Goal: Task Accomplishment & Management: Manage account settings

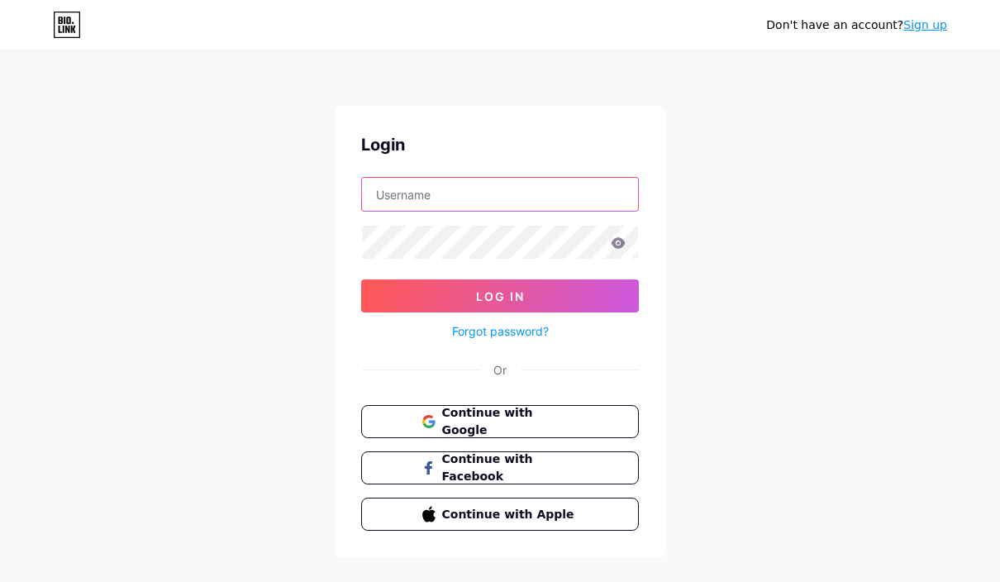
type input "doeda"
click at [500, 296] on button "Log In" at bounding box center [500, 295] width 278 height 33
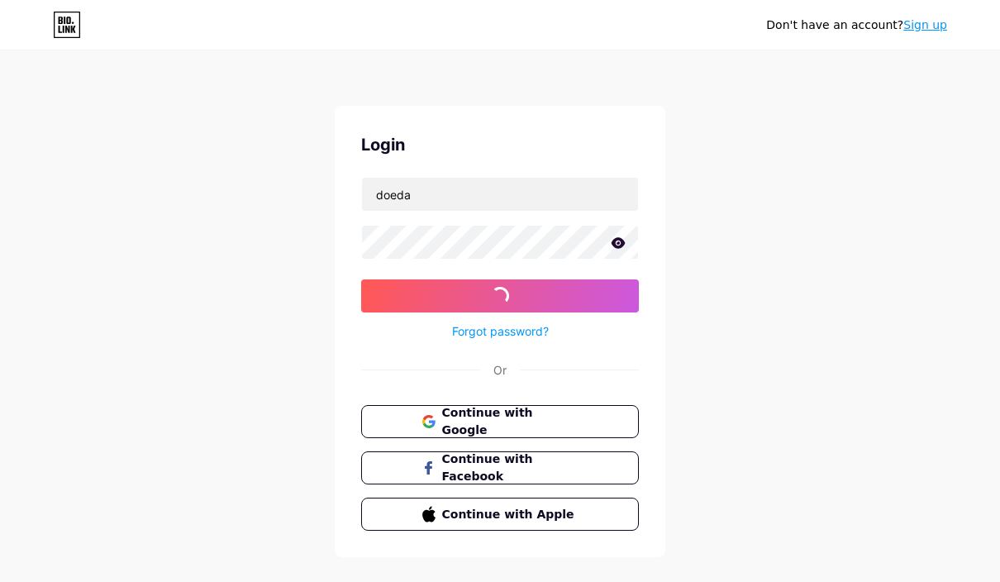
click at [581, 199] on input "doeda" at bounding box center [500, 194] width 276 height 33
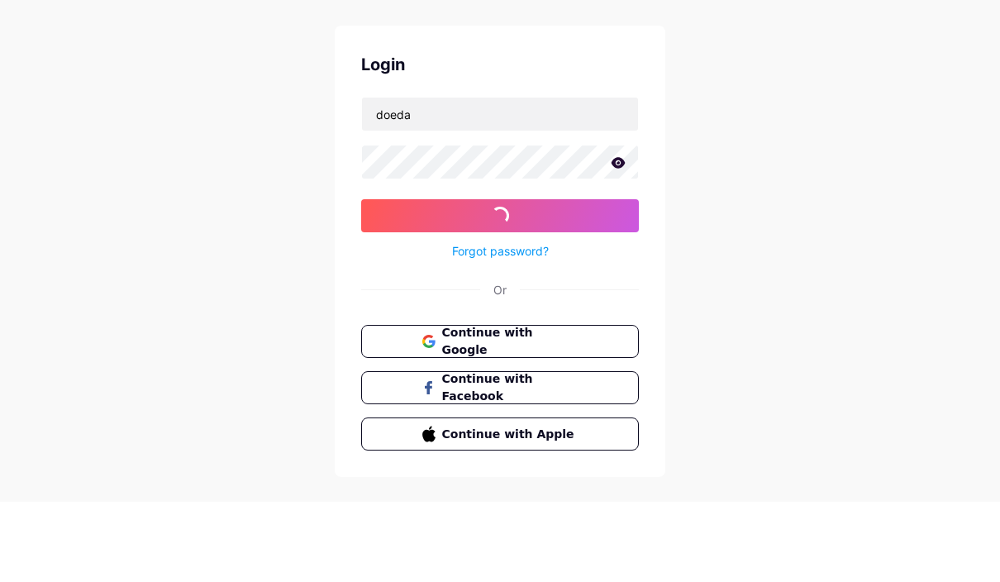
scroll to position [72, 0]
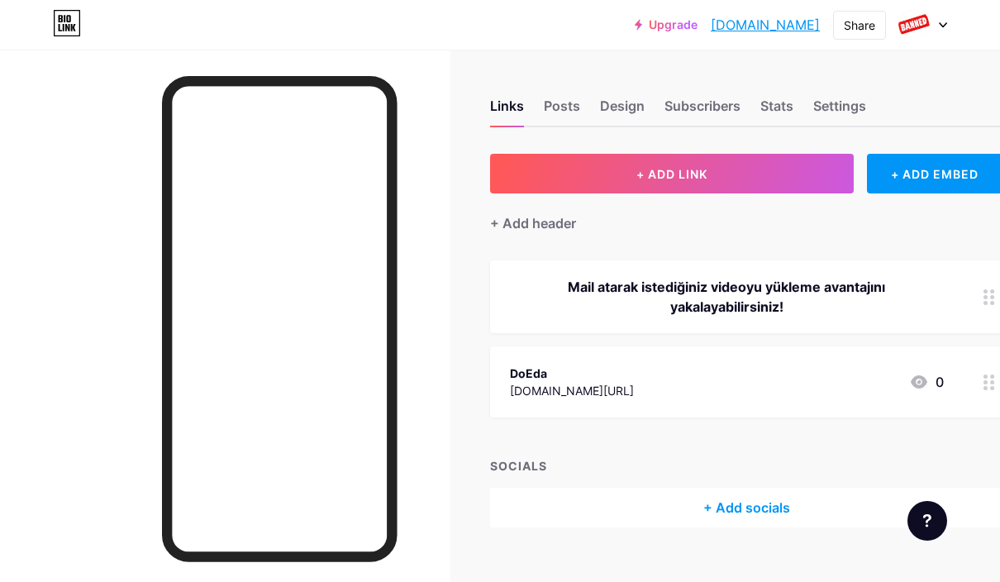
click at [966, 375] on div "DoEda [DOMAIN_NAME][URL] 0" at bounding box center [746, 381] width 513 height 71
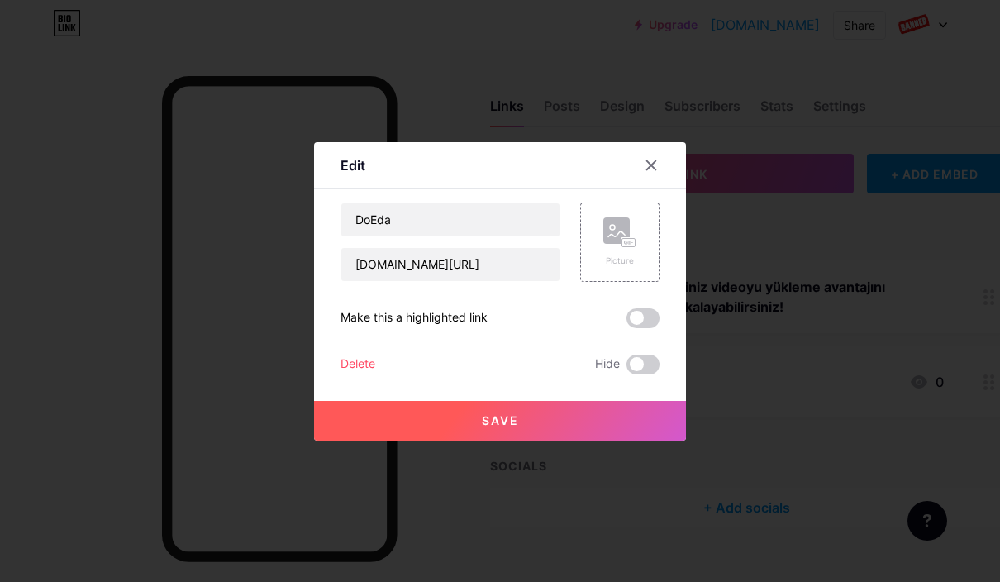
click at [647, 172] on icon at bounding box center [651, 165] width 13 height 13
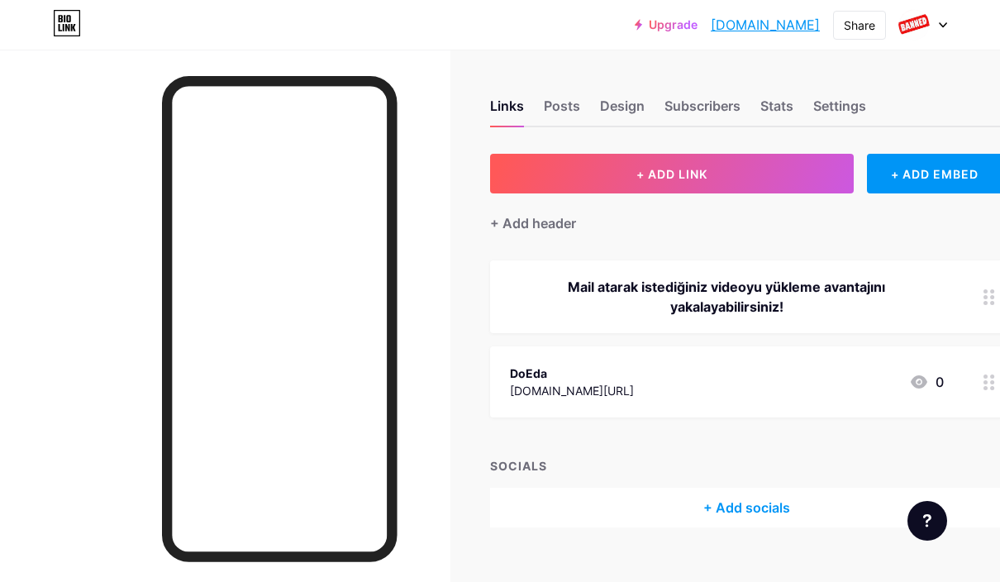
click at [931, 5] on div "Upgrade [DOMAIN_NAME] [DOMAIN_NAME] Share Switch accounts Doeda [DOMAIN_NAME]/d…" at bounding box center [500, 25] width 1000 height 50
click at [930, 16] on div at bounding box center [923, 25] width 48 height 30
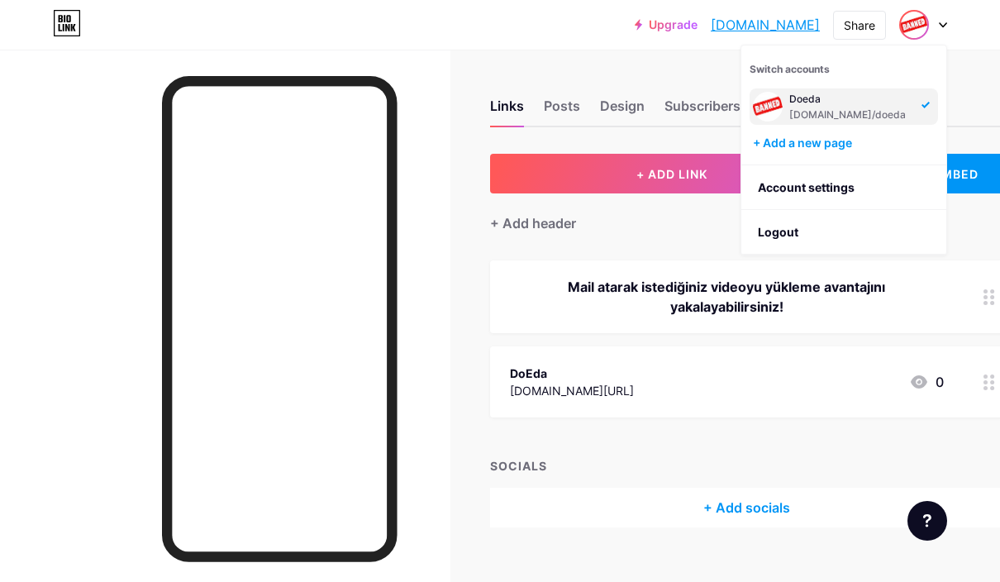
click at [804, 228] on li "Logout" at bounding box center [843, 232] width 205 height 45
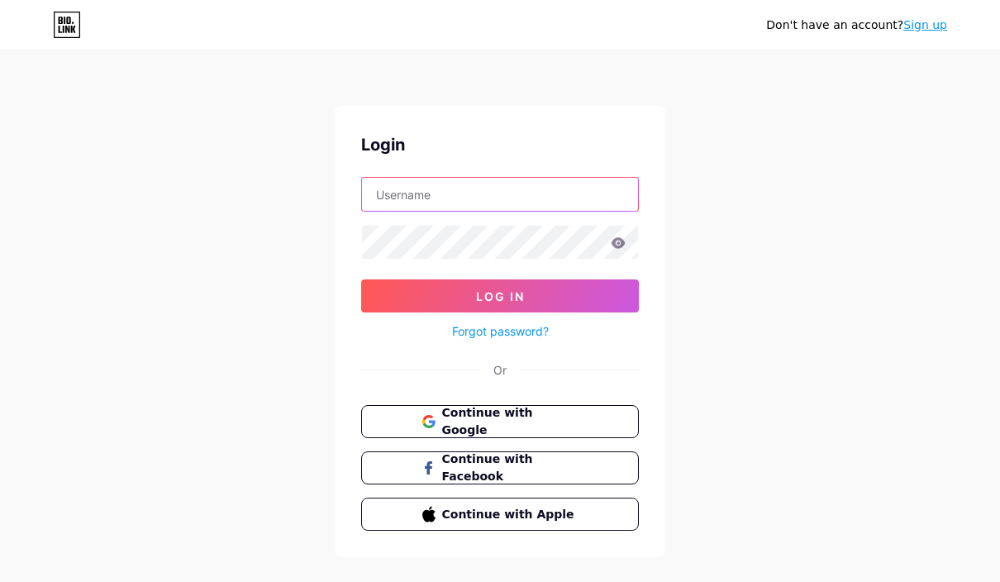
click at [583, 193] on input "text" at bounding box center [500, 194] width 276 height 33
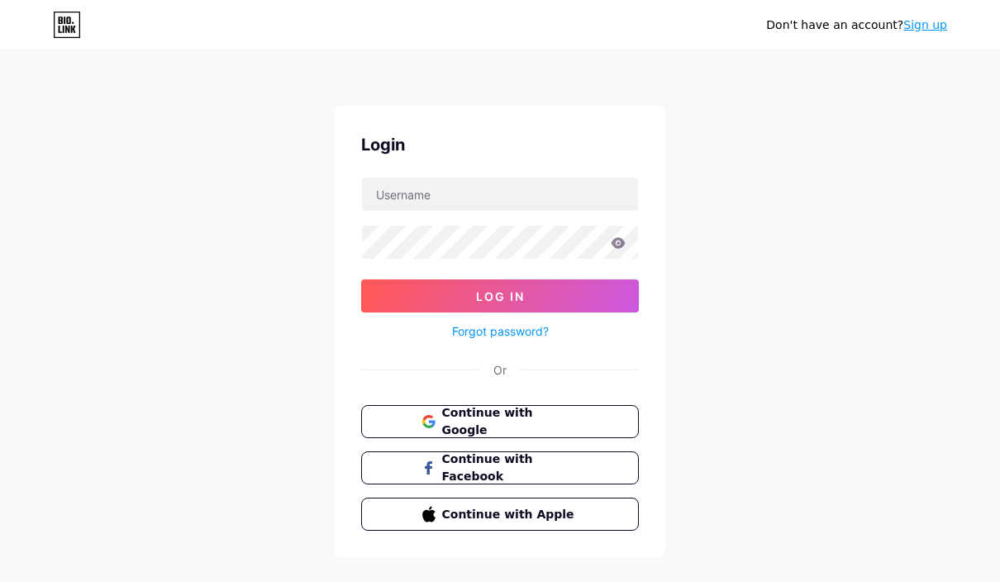
click at [817, 224] on div "Don't have an account? Sign up Login Log In Forgot password? Or Continue with G…" at bounding box center [500, 305] width 1000 height 610
click at [598, 169] on div "Login Log In Forgot password? Or Continue with Google Continue with Facebook Co…" at bounding box center [500, 331] width 331 height 451
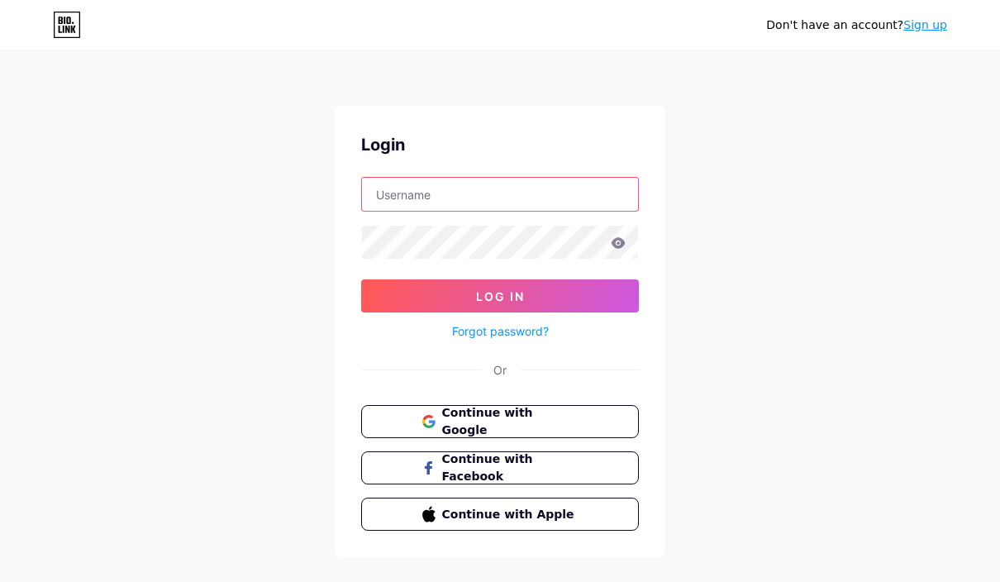
click at [602, 183] on input "text" at bounding box center [500, 194] width 276 height 33
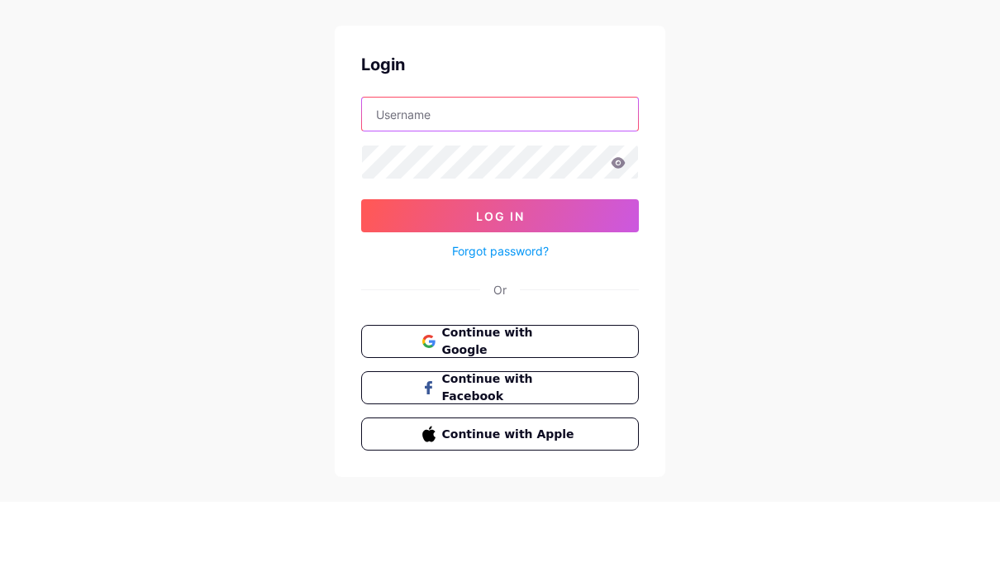
scroll to position [72, 0]
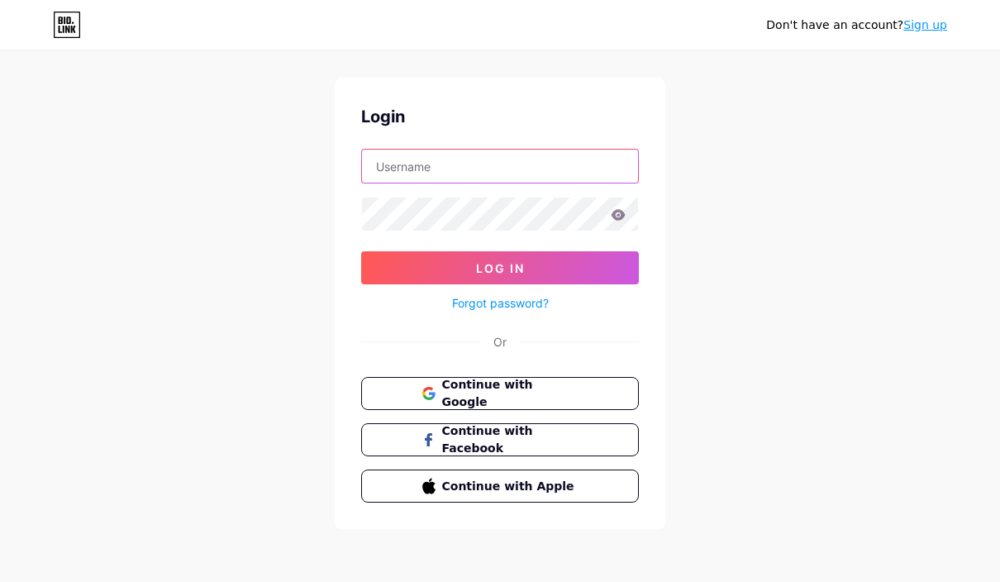
type input "aarda"
click at [618, 251] on button "Log In" at bounding box center [500, 267] width 278 height 33
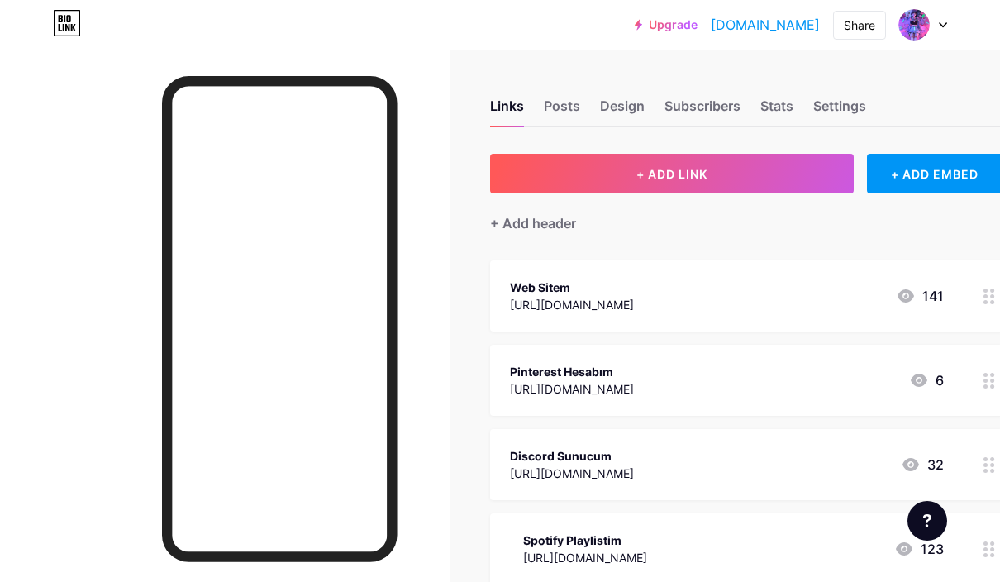
click at [859, 98] on div "Settings" at bounding box center [839, 111] width 53 height 30
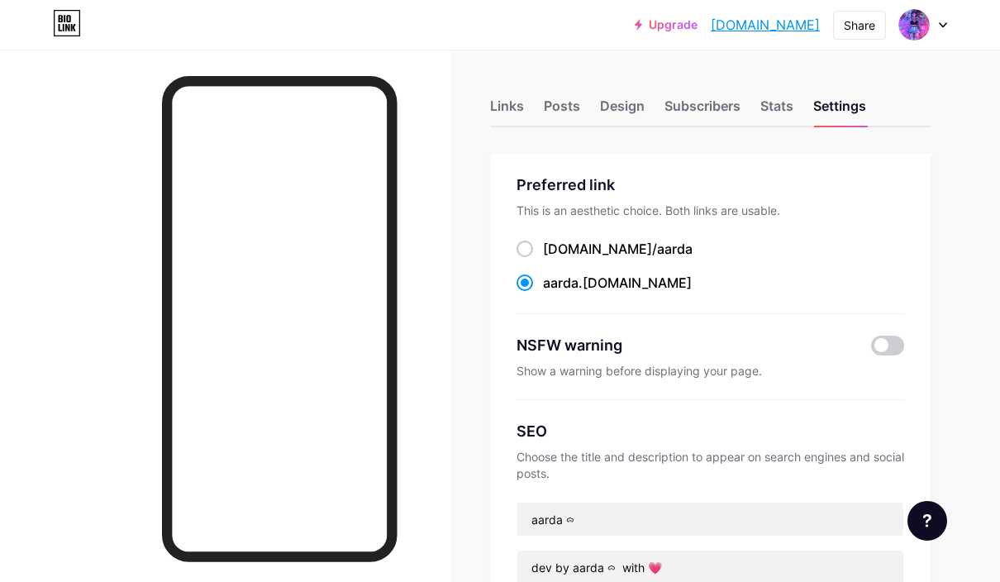
click at [786, 102] on div "Stats" at bounding box center [776, 111] width 33 height 30
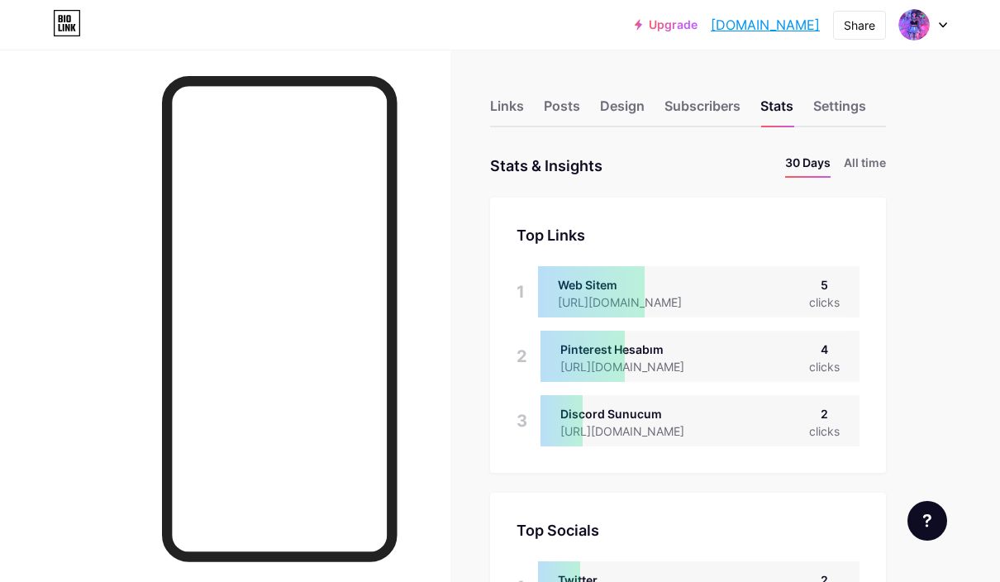
click at [831, 157] on li "30 Days" at bounding box center [807, 166] width 45 height 24
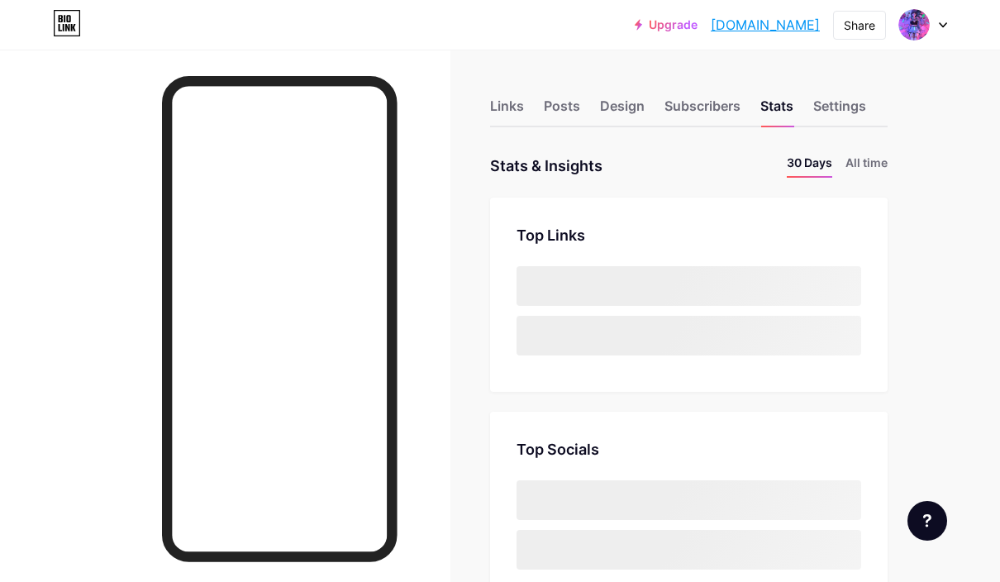
scroll to position [582, 1000]
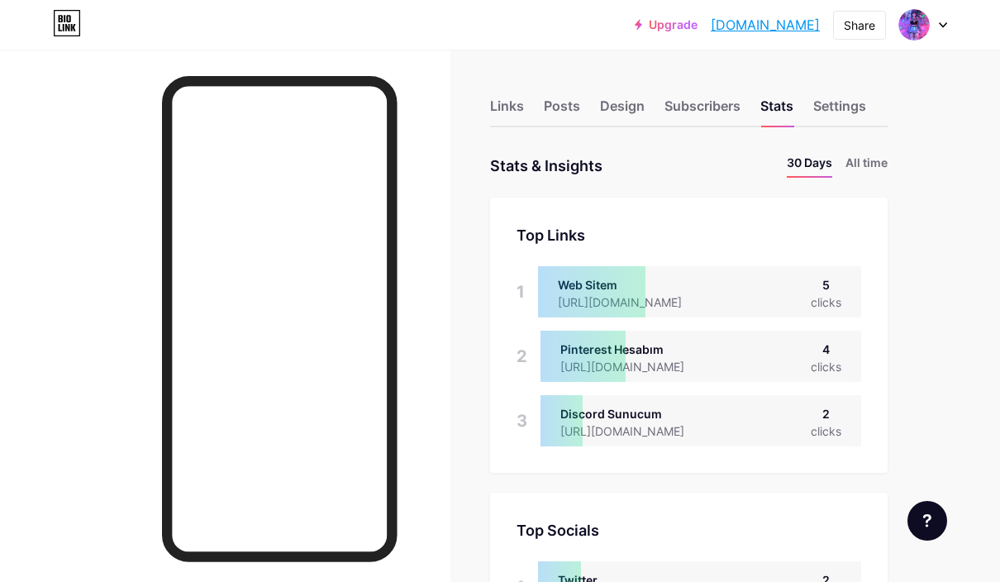
click at [888, 163] on li "All time" at bounding box center [866, 166] width 42 height 24
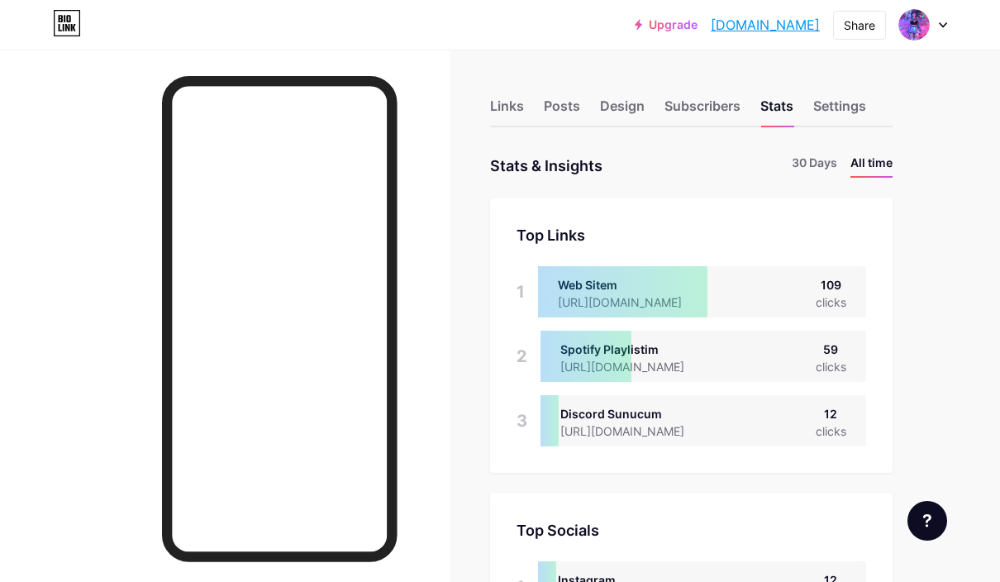
click at [721, 100] on div "Subscribers" at bounding box center [702, 111] width 76 height 30
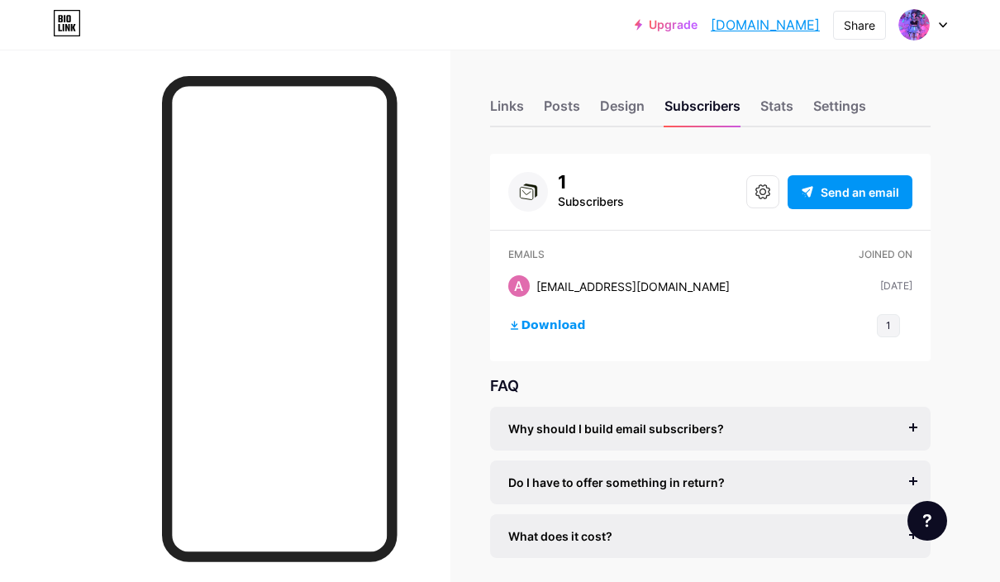
click at [643, 100] on div "Design" at bounding box center [622, 111] width 45 height 30
click at [557, 112] on div "Posts" at bounding box center [562, 111] width 36 height 30
click at [517, 102] on div "Links" at bounding box center [507, 111] width 34 height 30
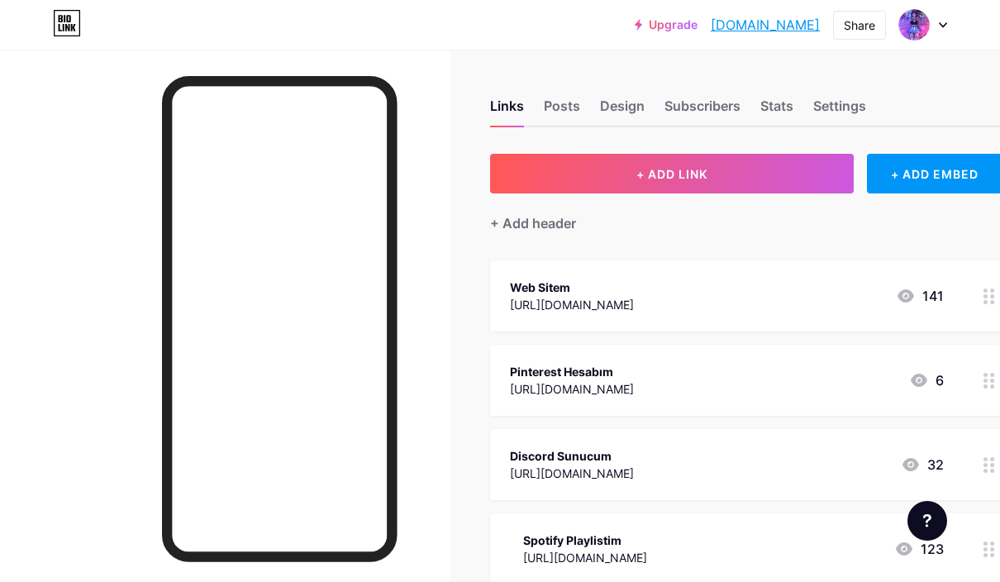
click at [619, 88] on div "Links Posts Design Subscribers Stats Settings" at bounding box center [746, 98] width 513 height 58
click at [626, 102] on div "Design" at bounding box center [622, 111] width 45 height 30
click at [521, 98] on div "Links" at bounding box center [507, 111] width 34 height 30
click at [917, 28] on img at bounding box center [913, 24] width 31 height 31
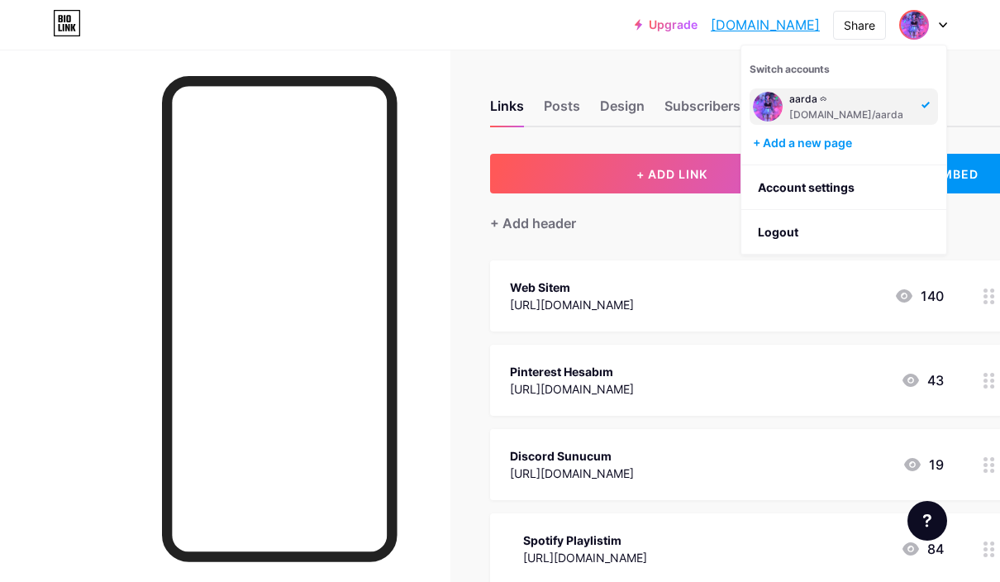
click at [807, 183] on link "Account settings" at bounding box center [843, 187] width 205 height 45
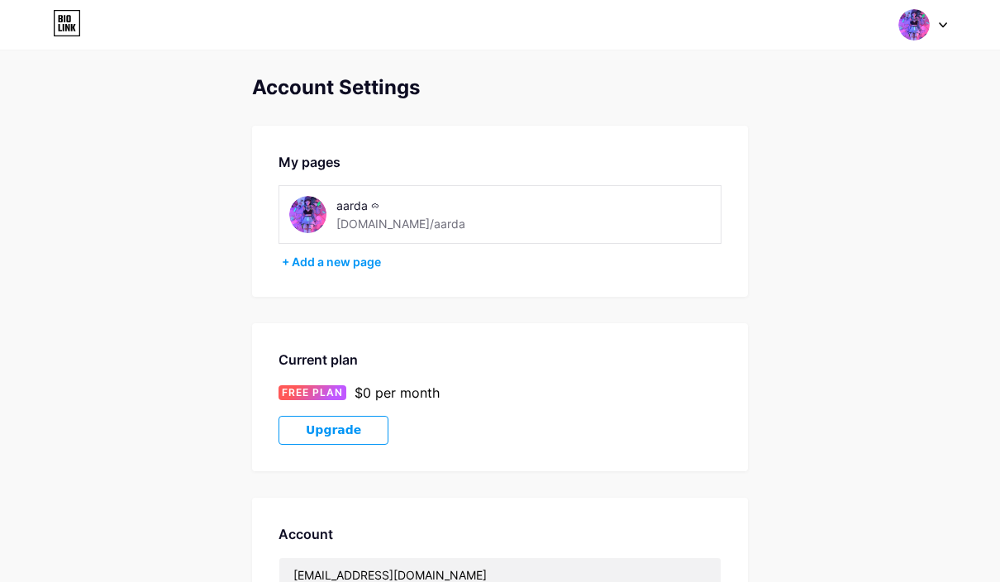
click at [290, 212] on img at bounding box center [307, 214] width 37 height 37
click at [934, 6] on div "Switch accounts aarda ᯅ [DOMAIN_NAME]/aarda + Add a new page Dashboard Logout" at bounding box center [500, 25] width 1000 height 50
click at [926, 14] on img at bounding box center [913, 24] width 31 height 31
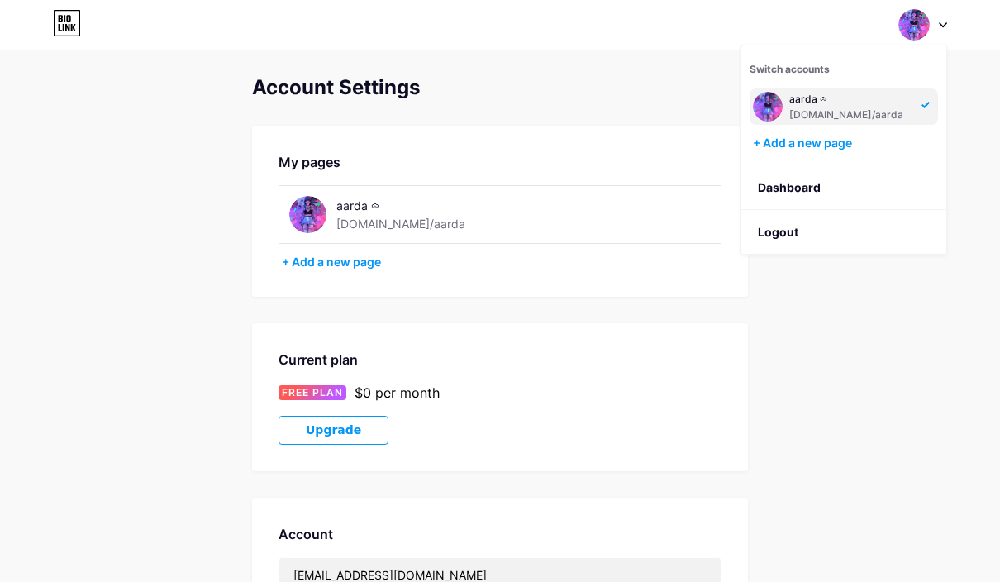
click at [809, 188] on link "Dashboard" at bounding box center [843, 187] width 205 height 45
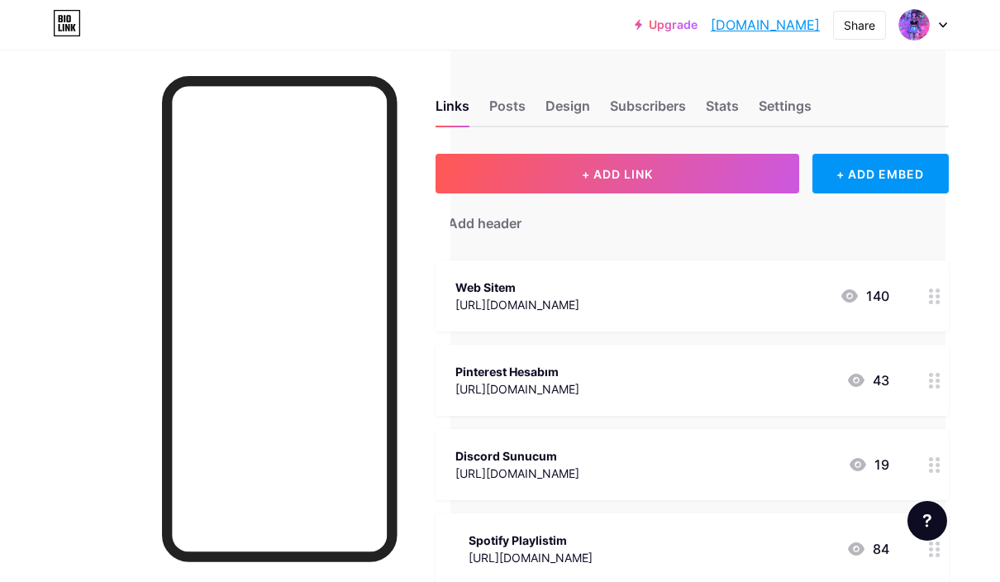
scroll to position [0, 55]
click at [807, 101] on div "Settings" at bounding box center [784, 111] width 53 height 30
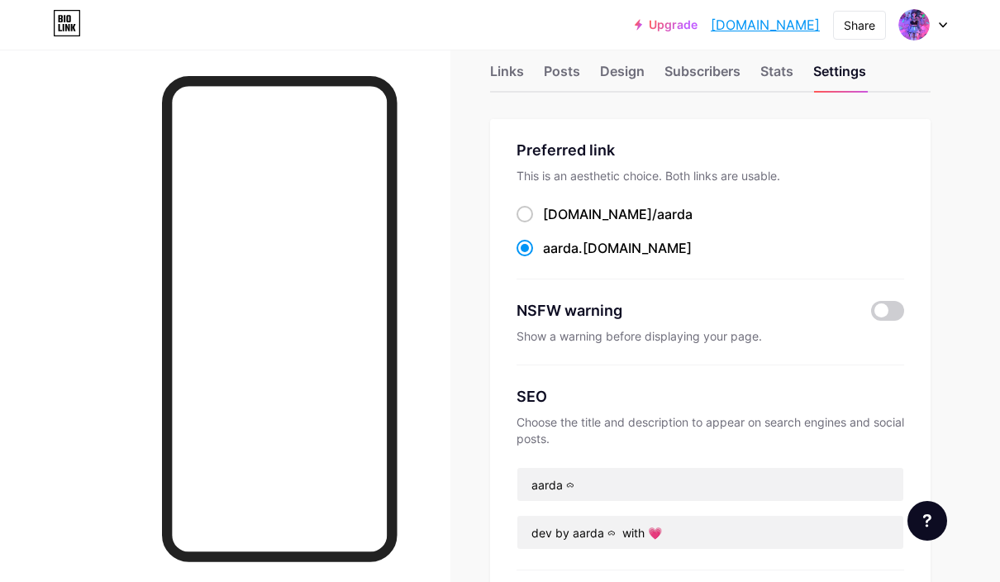
scroll to position [36, 0]
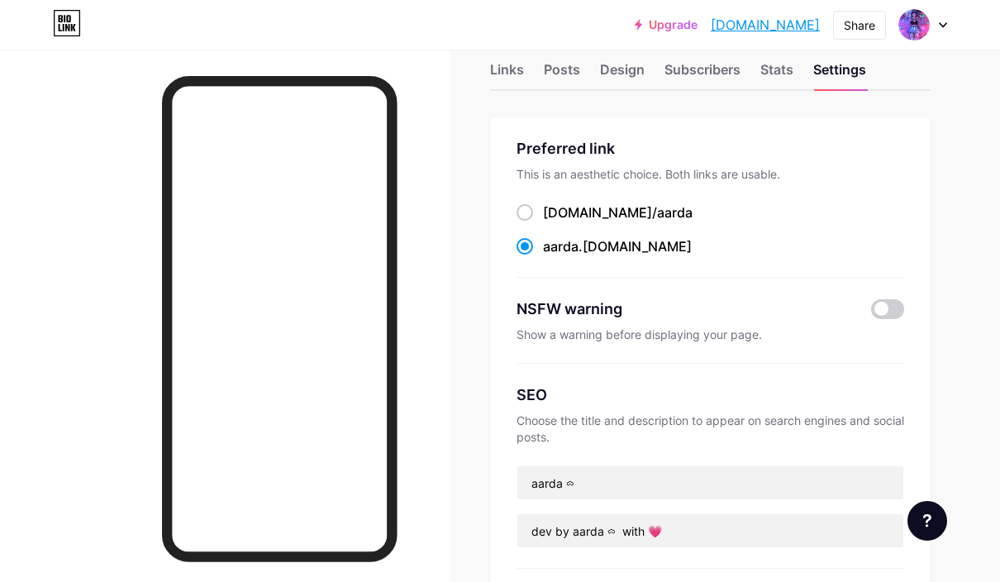
click at [541, 56] on div "Links Posts Design Subscribers Stats Settings" at bounding box center [710, 62] width 441 height 58
click at [621, 55] on div "Links Posts Design Subscribers Stats Settings" at bounding box center [710, 62] width 441 height 58
click at [628, 62] on div "Design" at bounding box center [622, 75] width 45 height 30
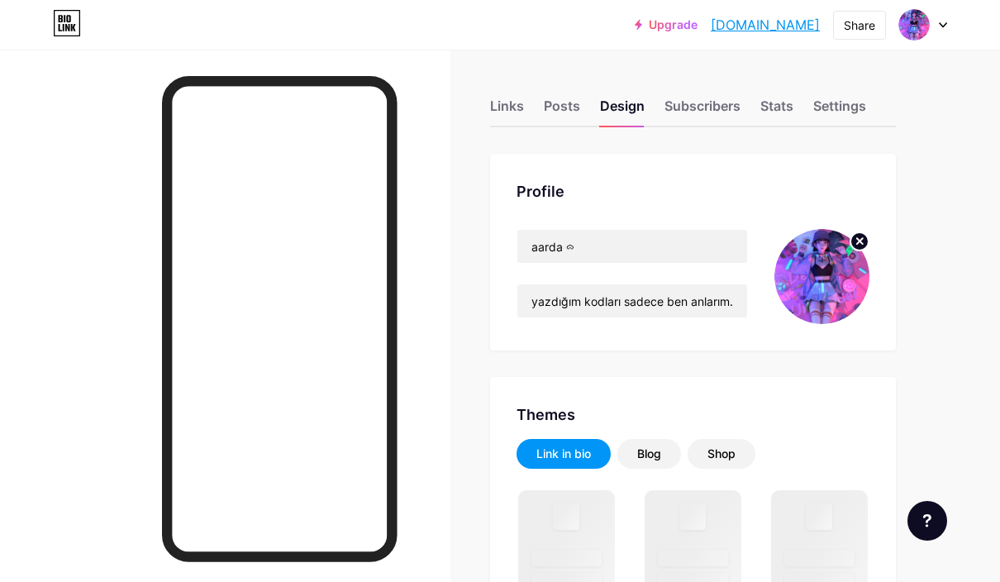
click at [822, 283] on img at bounding box center [821, 276] width 95 height 95
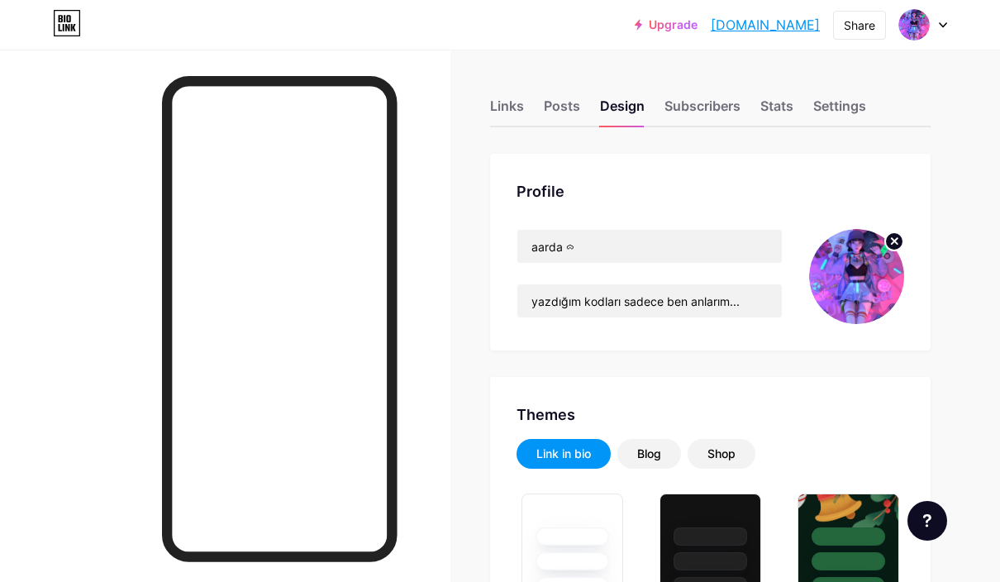
click at [827, 280] on img at bounding box center [856, 276] width 95 height 95
type input "#000000"
type input "#4d0f45"
click at [869, 279] on img at bounding box center [856, 276] width 95 height 95
click at [893, 242] on icon at bounding box center [895, 241] width 6 height 6
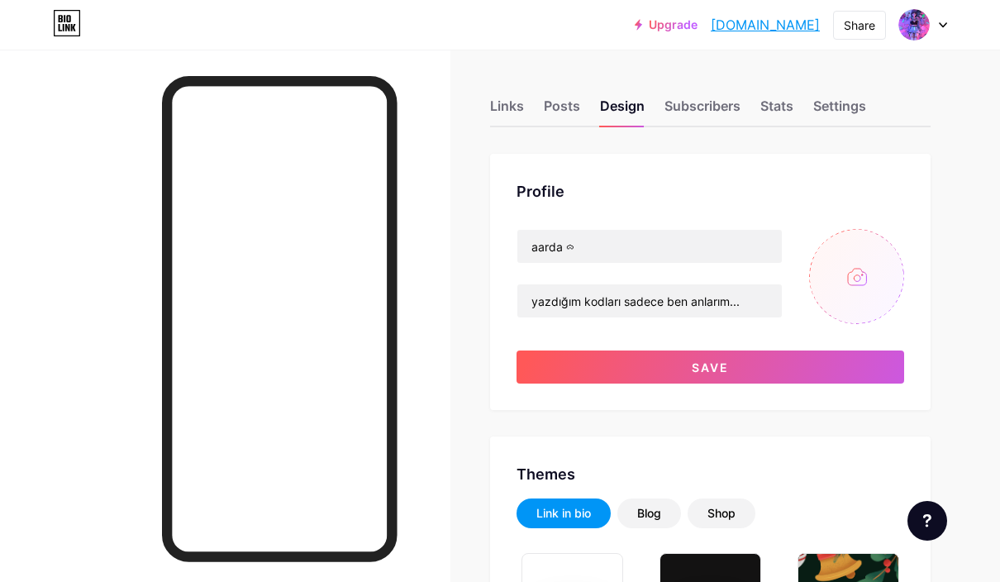
click at [868, 272] on input "file" at bounding box center [856, 276] width 95 height 95
type input "C:\fakepath\IMG-20250502-WA0000_Original.jpeg"
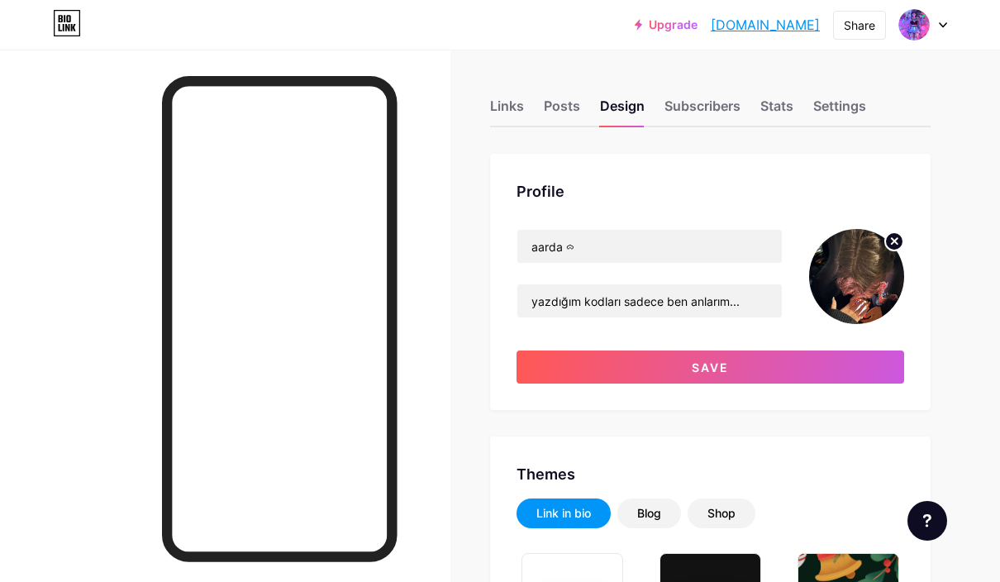
click at [798, 365] on button "Save" at bounding box center [711, 366] width 388 height 33
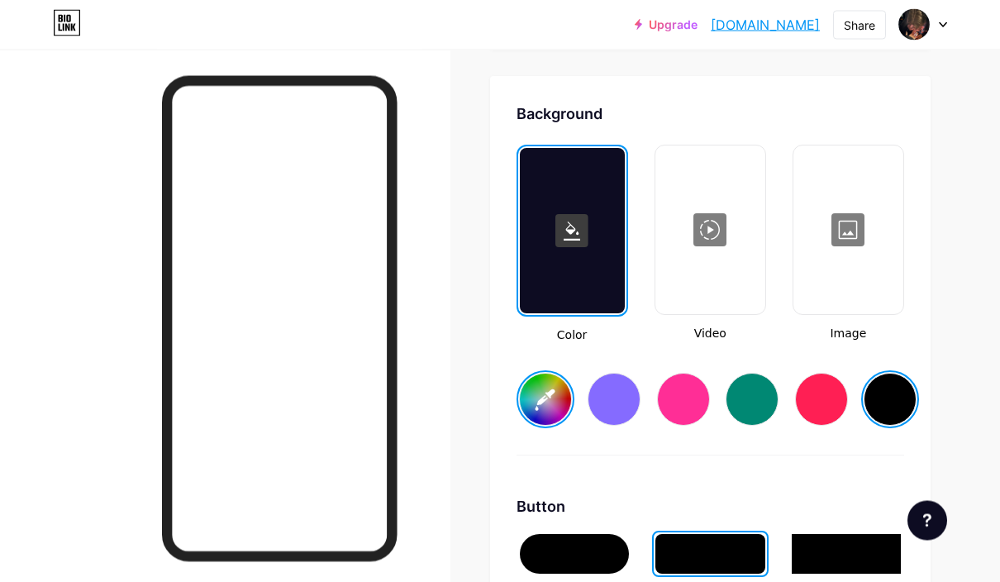
scroll to position [2184, 0]
click at [617, 408] on div at bounding box center [614, 399] width 53 height 53
click at [891, 387] on div at bounding box center [890, 399] width 53 height 53
type input "#000000"
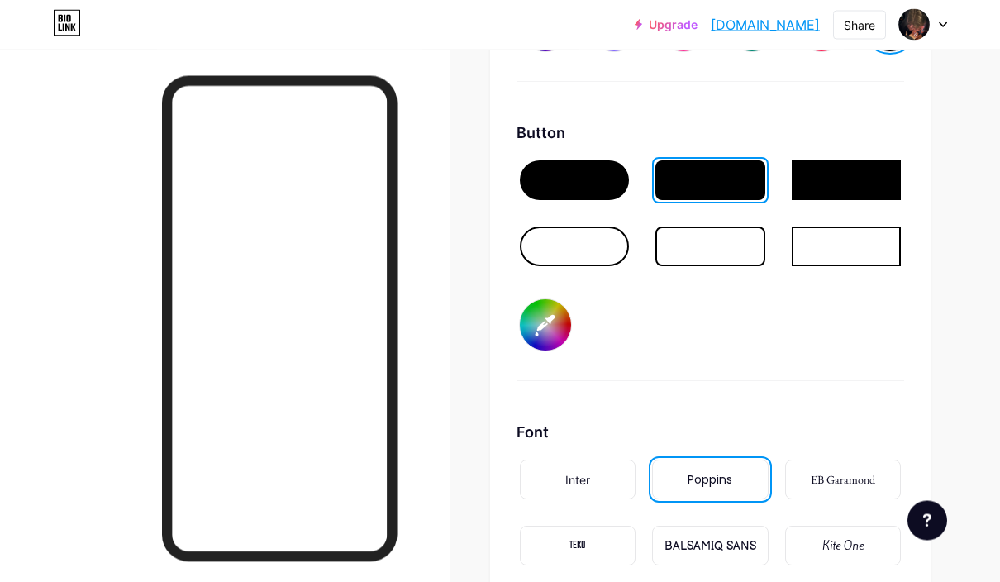
click at [550, 321] on input "#4d0f45" at bounding box center [545, 325] width 51 height 51
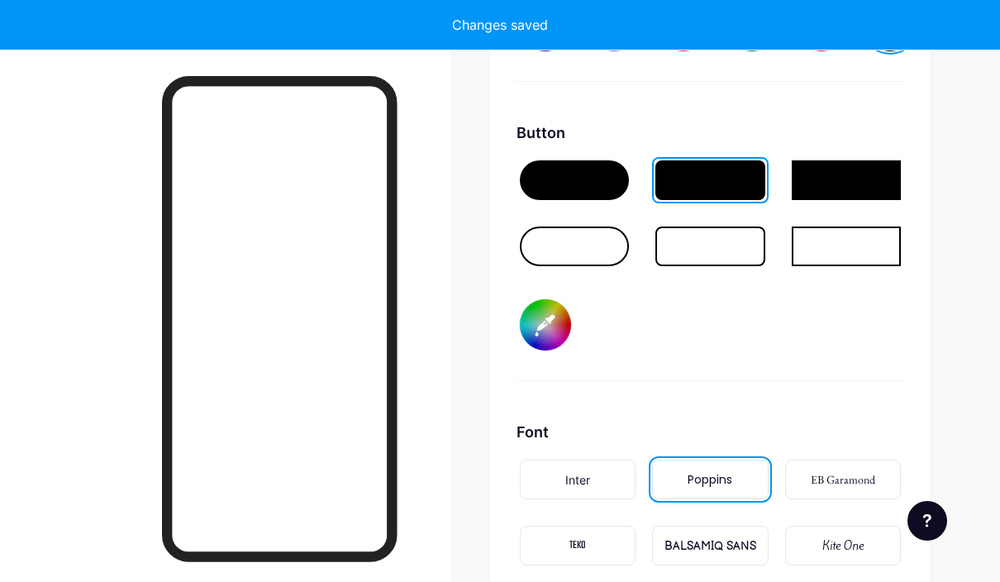
type input "#5200c3"
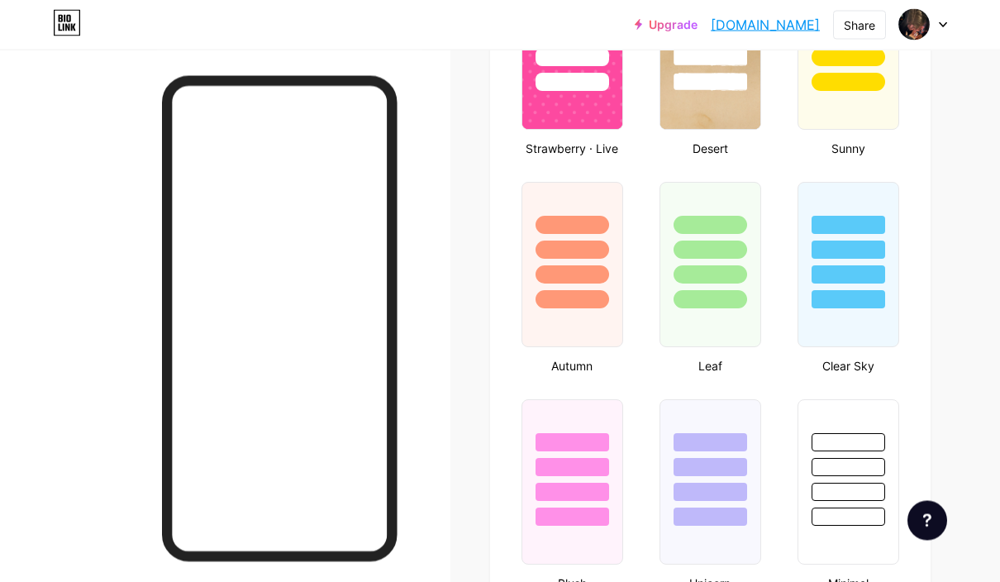
scroll to position [1398, 0]
click at [754, 25] on link "[DOMAIN_NAME]" at bounding box center [765, 25] width 109 height 20
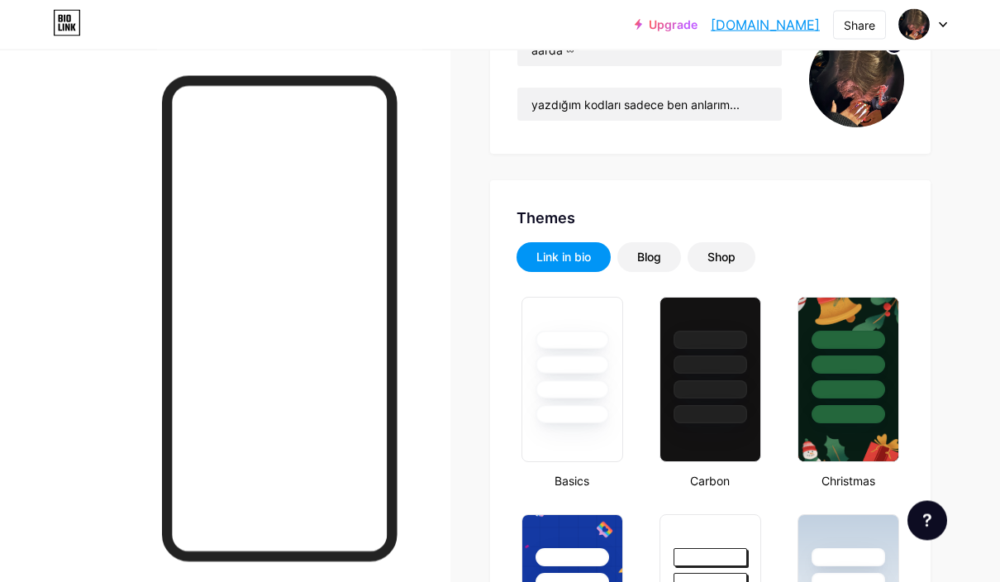
scroll to position [0, 0]
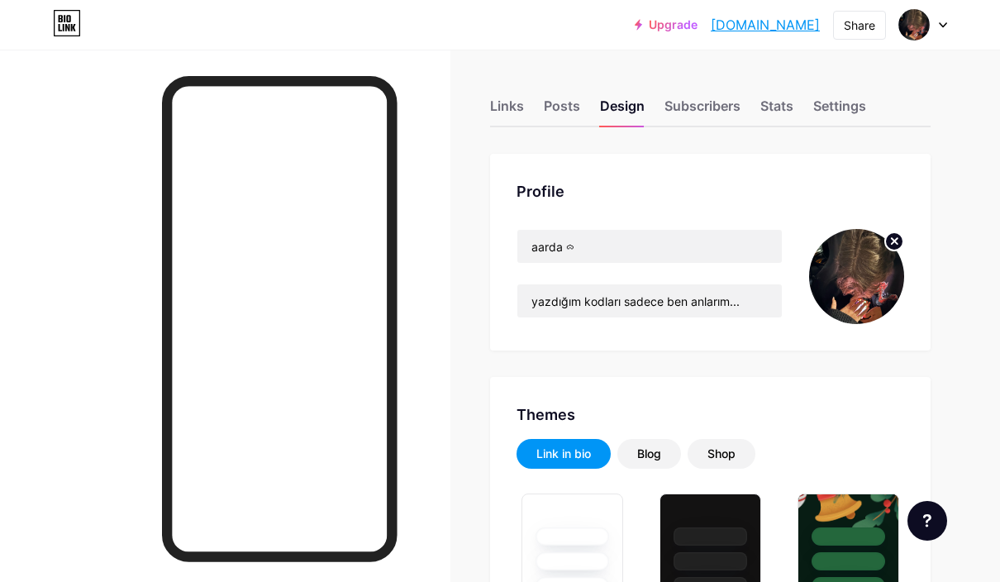
click at [550, 107] on div "Posts" at bounding box center [562, 111] width 36 height 30
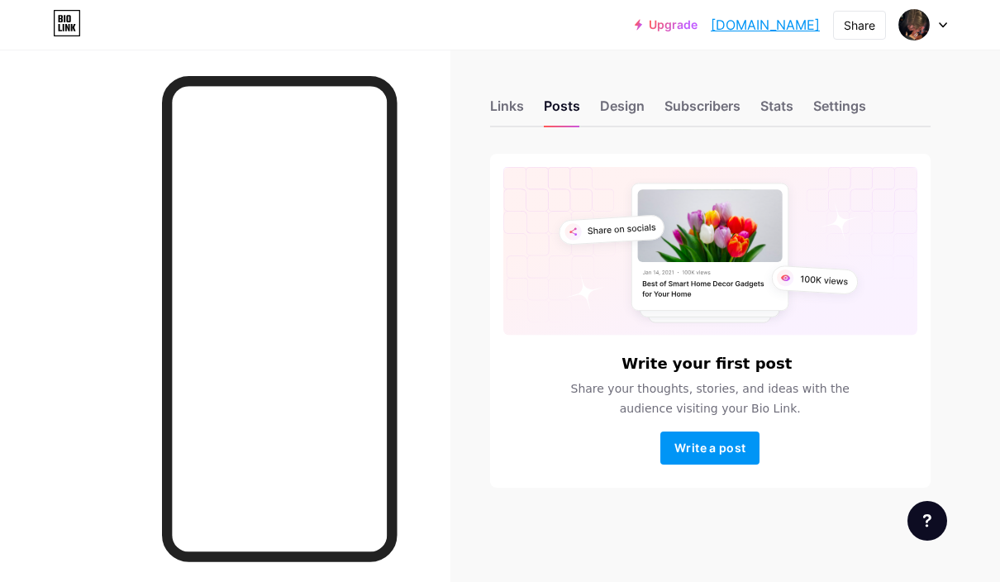
click at [504, 104] on div "Links" at bounding box center [507, 111] width 34 height 30
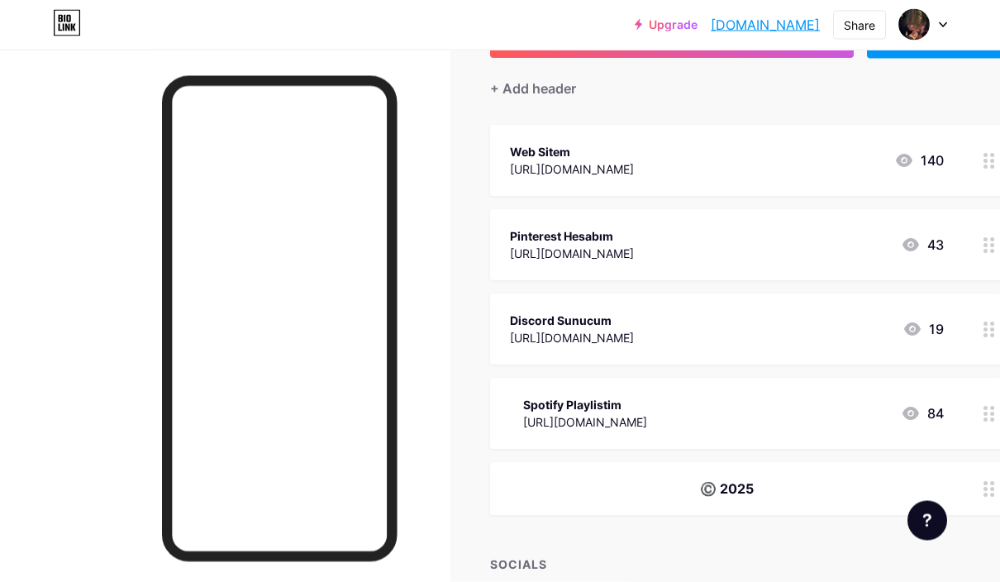
scroll to position [136, 0]
click at [990, 398] on div at bounding box center [989, 413] width 28 height 71
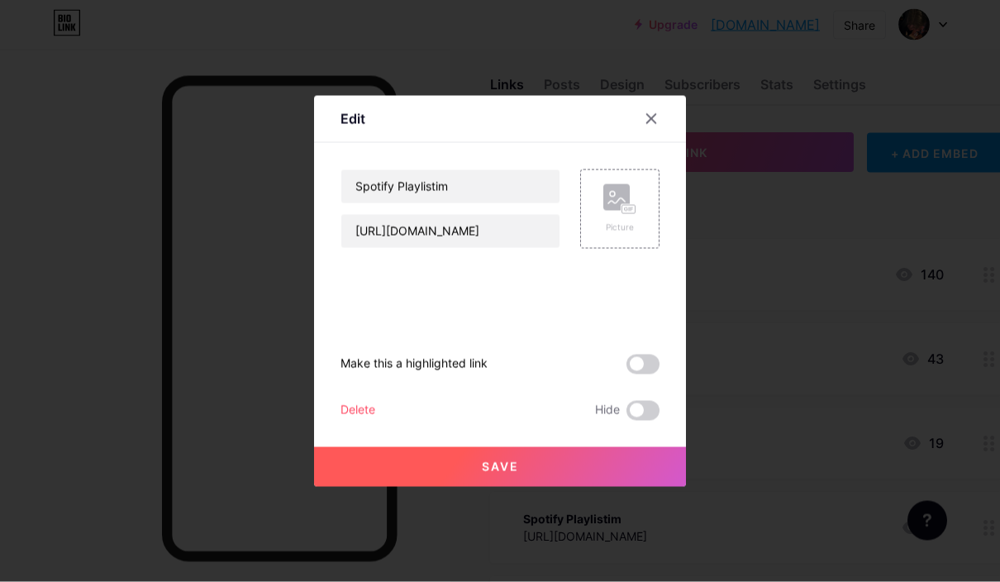
scroll to position [0, 0]
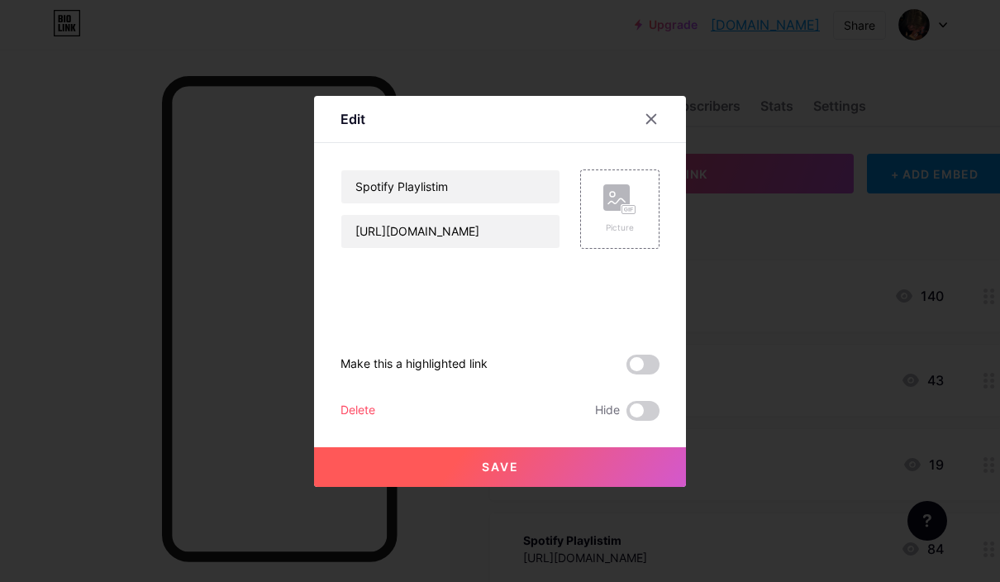
click at [643, 421] on span at bounding box center [642, 411] width 33 height 20
click at [626, 415] on input "checkbox" at bounding box center [626, 415] width 0 height 0
click at [667, 487] on button "Save" at bounding box center [500, 467] width 372 height 40
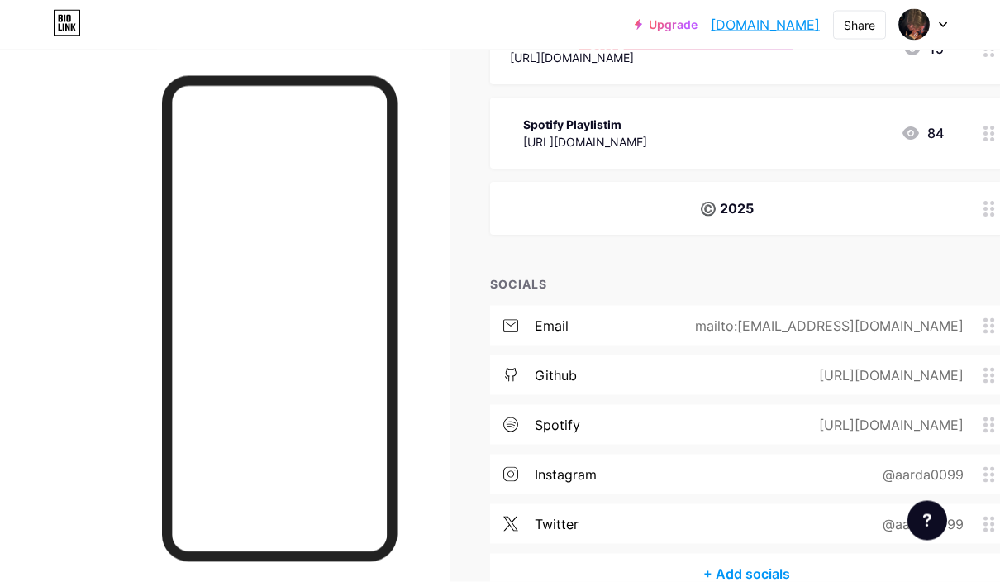
scroll to position [436, 0]
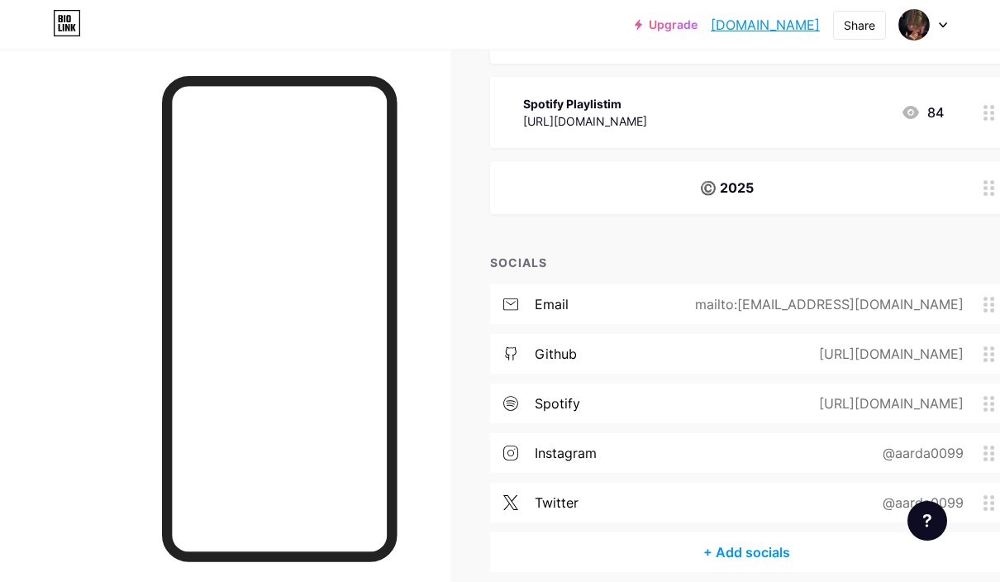
click at [836, 550] on div "+ Add socials" at bounding box center [746, 552] width 513 height 40
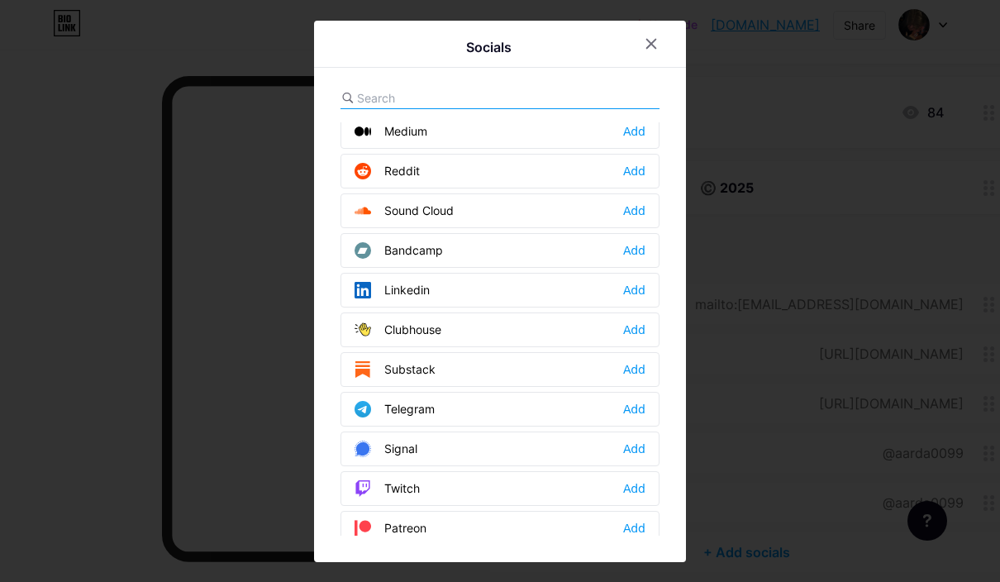
scroll to position [564, 0]
click at [644, 298] on div "Add" at bounding box center [634, 289] width 22 height 17
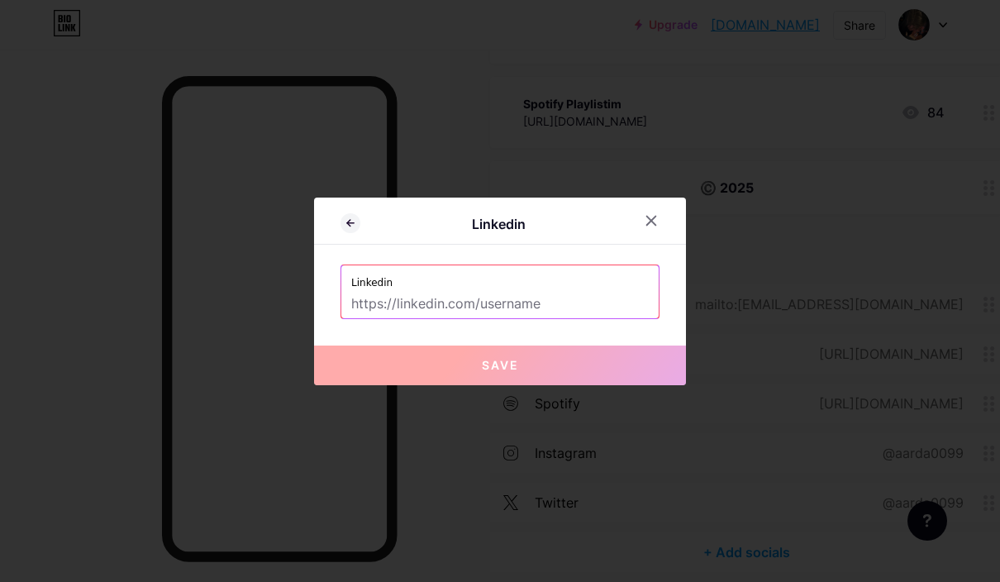
click at [365, 318] on input "text" at bounding box center [500, 304] width 298 height 28
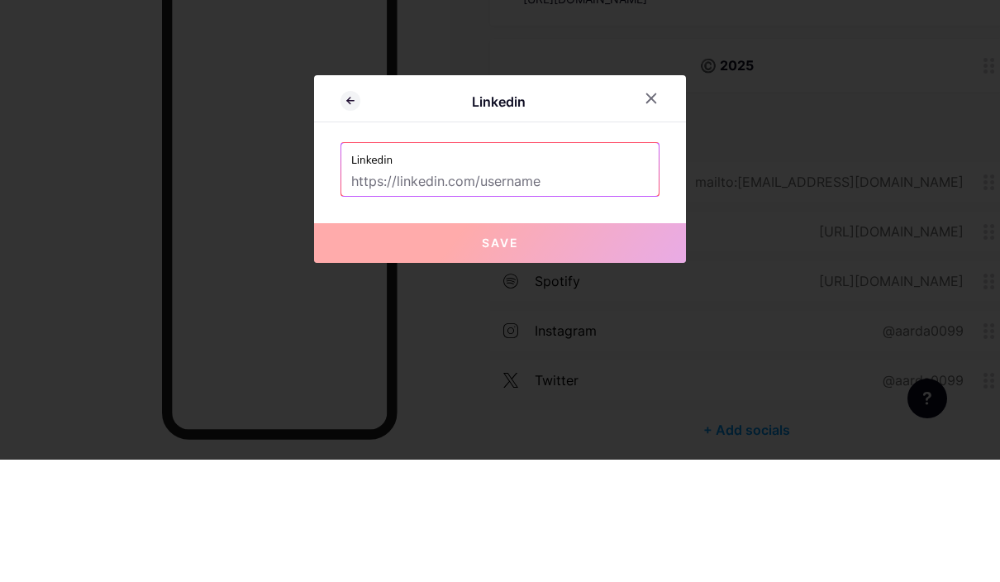
scroll to position [508, 0]
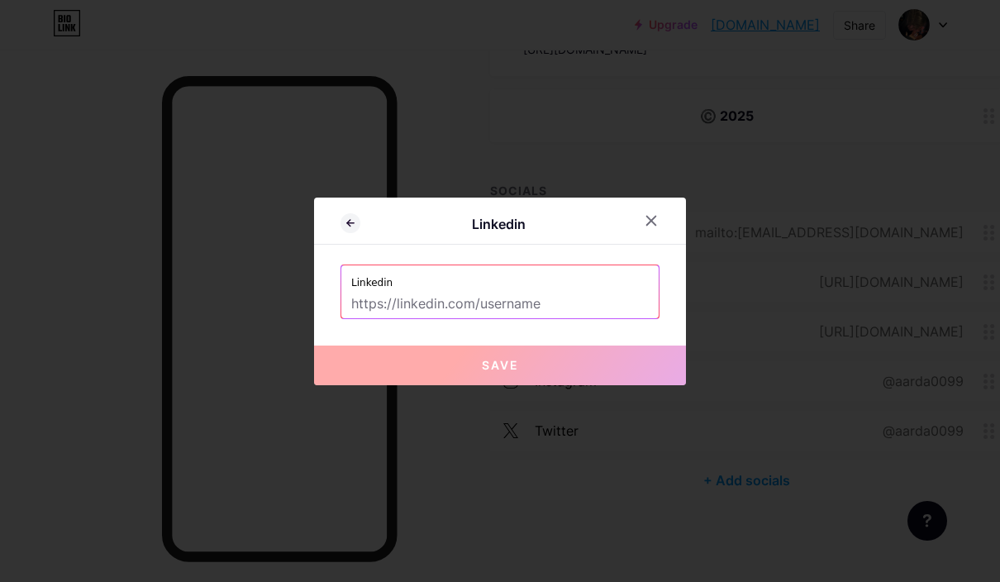
click at [516, 318] on input "text" at bounding box center [500, 304] width 298 height 28
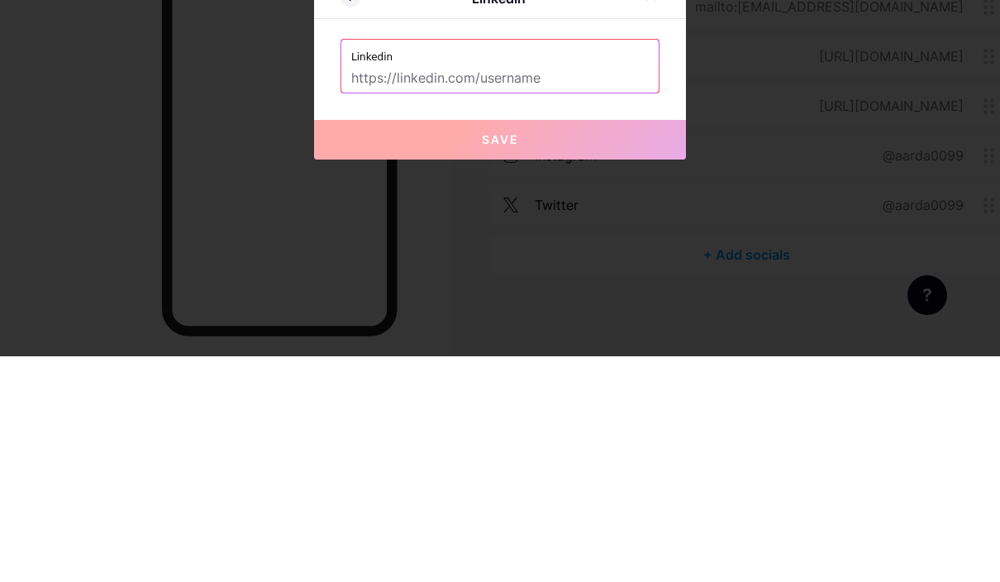
click at [563, 290] on input "text" at bounding box center [500, 304] width 298 height 28
click at [564, 290] on input "text" at bounding box center [500, 304] width 298 height 28
paste input "[URL][DOMAIN_NAME]"
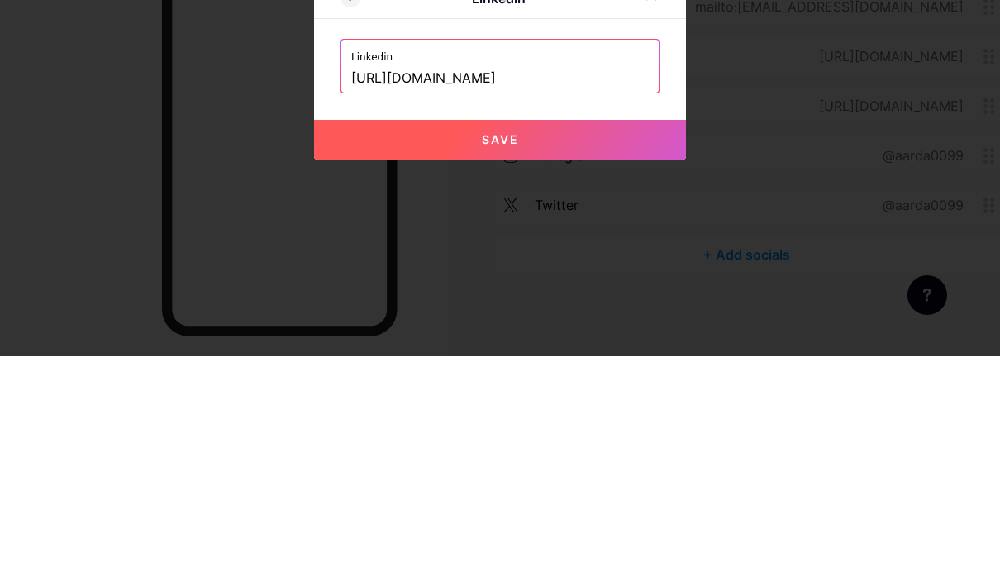
type input "[URL][DOMAIN_NAME]"
click at [644, 345] on button "Save" at bounding box center [500, 365] width 372 height 40
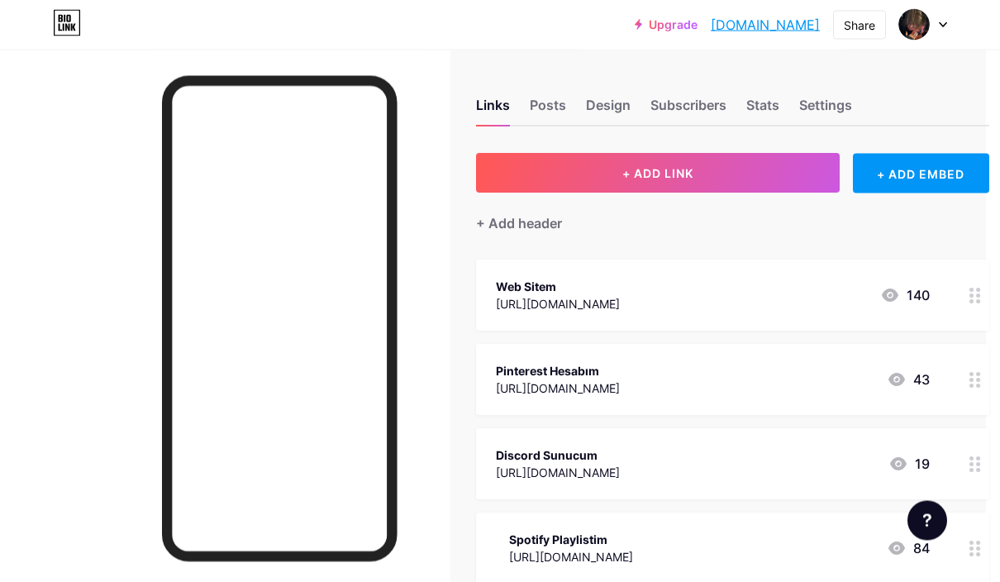
scroll to position [0, 14]
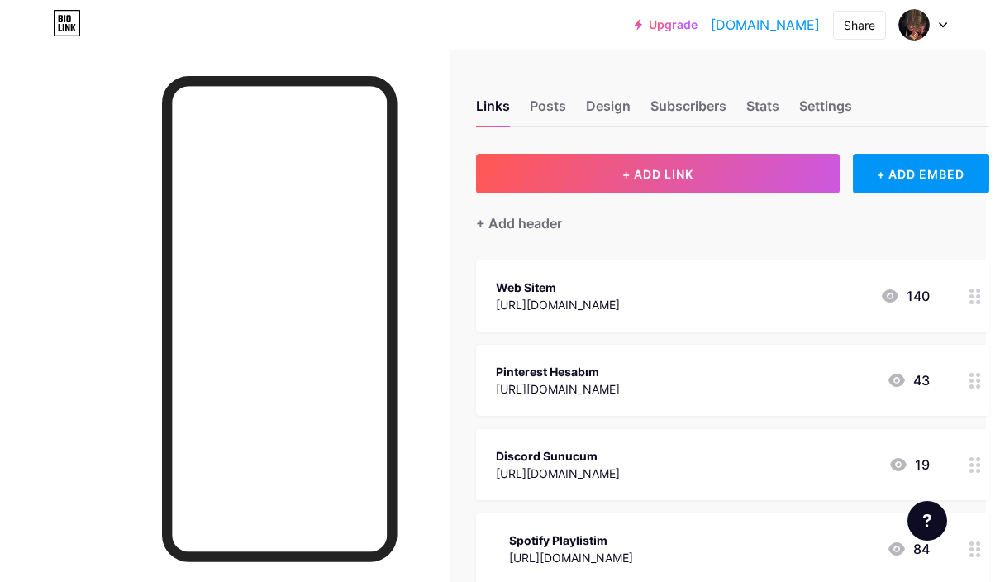
click at [942, 15] on div at bounding box center [923, 25] width 48 height 30
